Goal: Information Seeking & Learning: Compare options

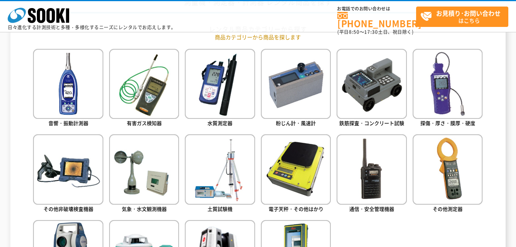
scroll to position [346, 0]
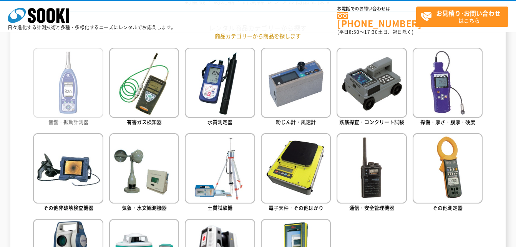
click at [81, 102] on img at bounding box center [68, 83] width 70 height 70
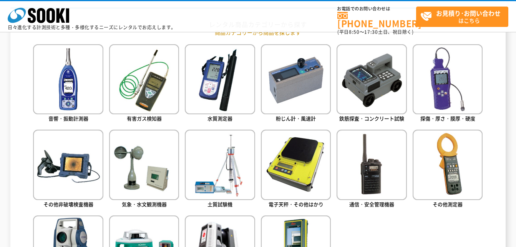
scroll to position [269, 0]
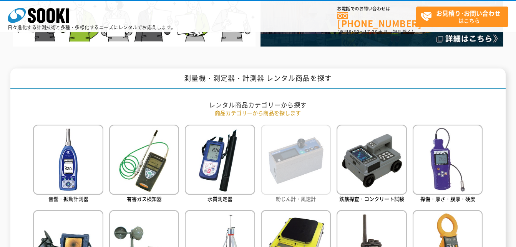
click at [287, 169] on img at bounding box center [296, 160] width 70 height 70
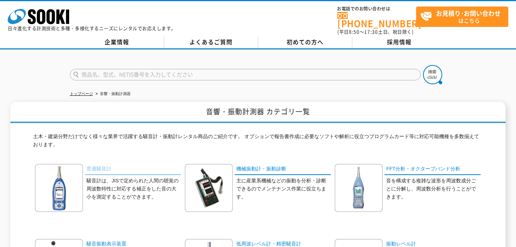
click at [131, 167] on link "普通騒音計" at bounding box center [133, 169] width 96 height 11
click at [62, 178] on img at bounding box center [59, 188] width 48 height 48
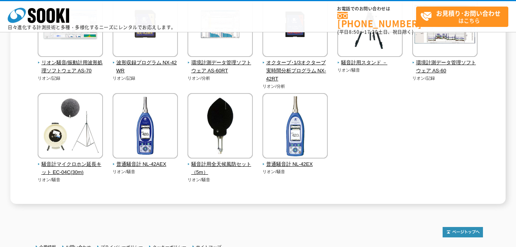
scroll to position [231, 0]
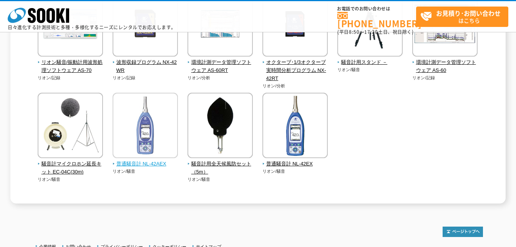
click at [133, 163] on span "普通騒音計 NL-42AEX" at bounding box center [146, 164] width 66 height 8
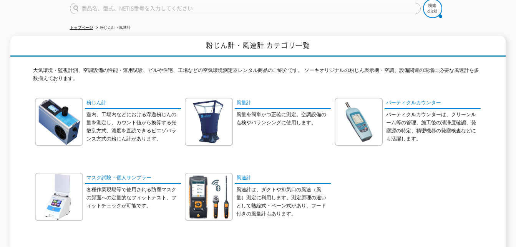
scroll to position [115, 0]
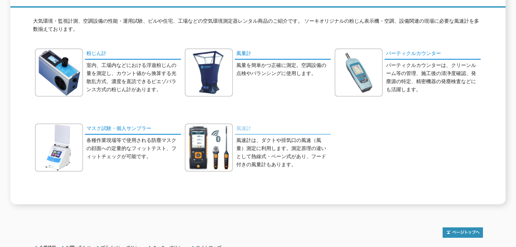
click at [245, 123] on link "風速計" at bounding box center [283, 128] width 96 height 11
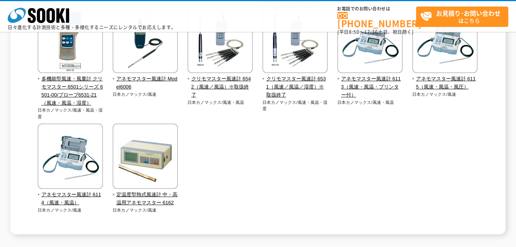
scroll to position [307, 0]
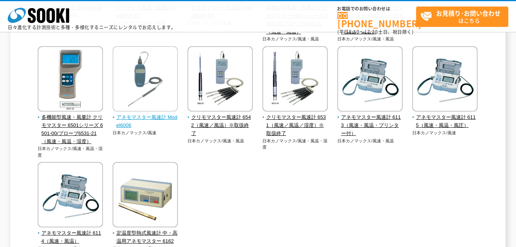
click at [142, 105] on img at bounding box center [145, 79] width 65 height 67
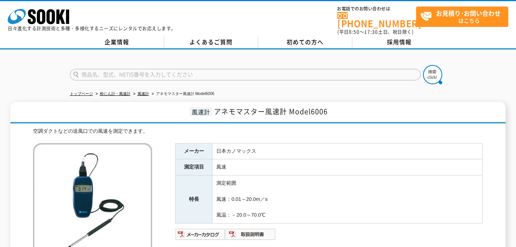
scroll to position [77, 0]
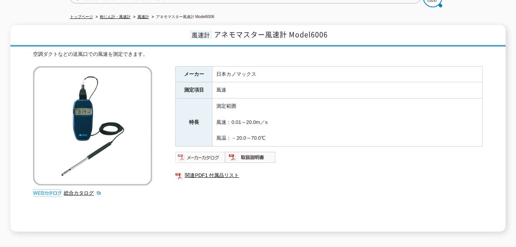
click at [205, 153] on img at bounding box center [200, 157] width 50 height 12
click at [214, 152] on img at bounding box center [200, 157] width 50 height 12
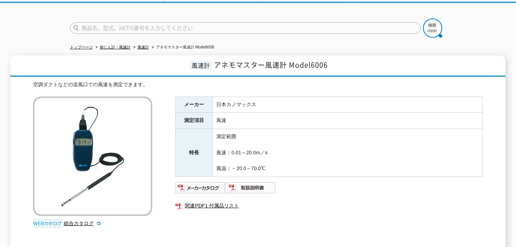
scroll to position [0, 0]
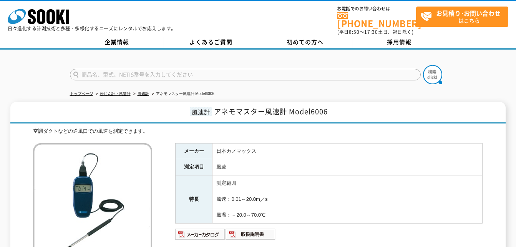
click at [183, 9] on div "株式会社 ソーキ spMenu 日々進化する計測技術と多種・多様化するニーズにレンタルでお応えします。 お電話でのお問い合わせは 0120-856-990 (…" at bounding box center [258, 18] width 516 height 35
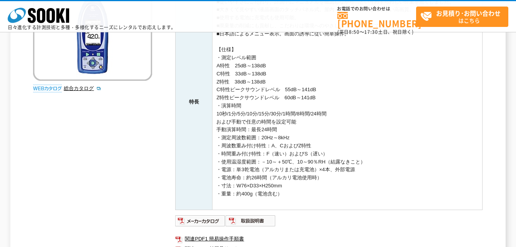
scroll to position [269, 0]
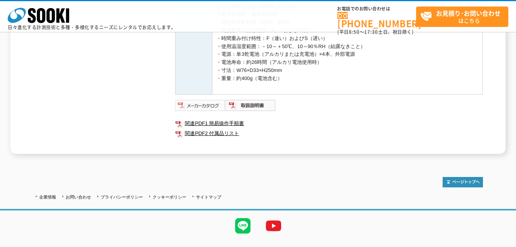
click at [205, 107] on img at bounding box center [200, 105] width 50 height 12
